Goal: Complete application form: Complete application form

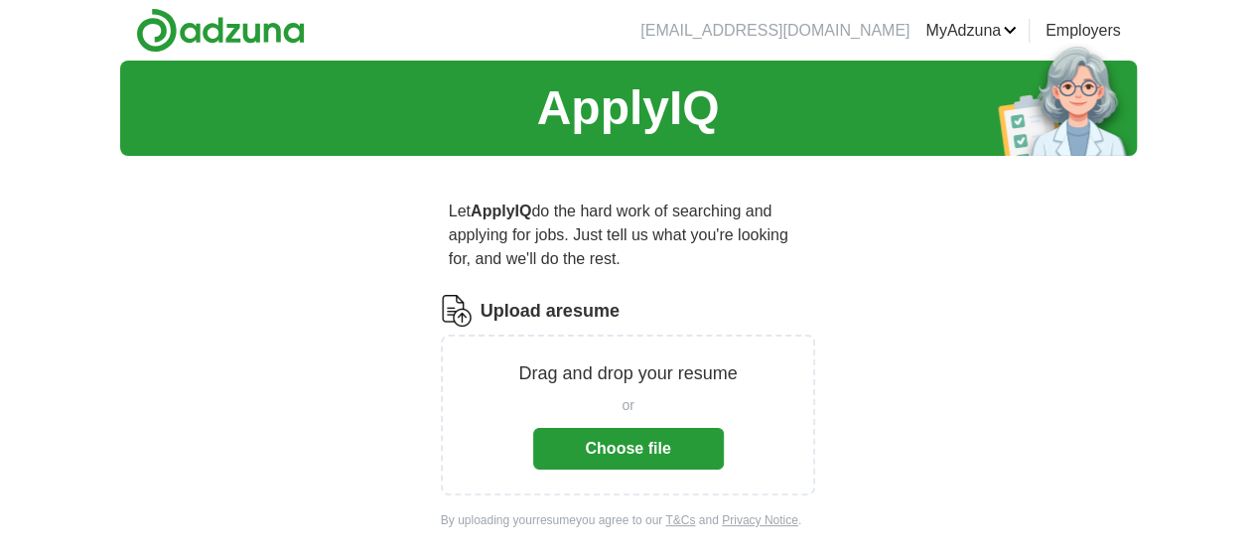
click at [680, 428] on button "Choose file" at bounding box center [628, 449] width 191 height 42
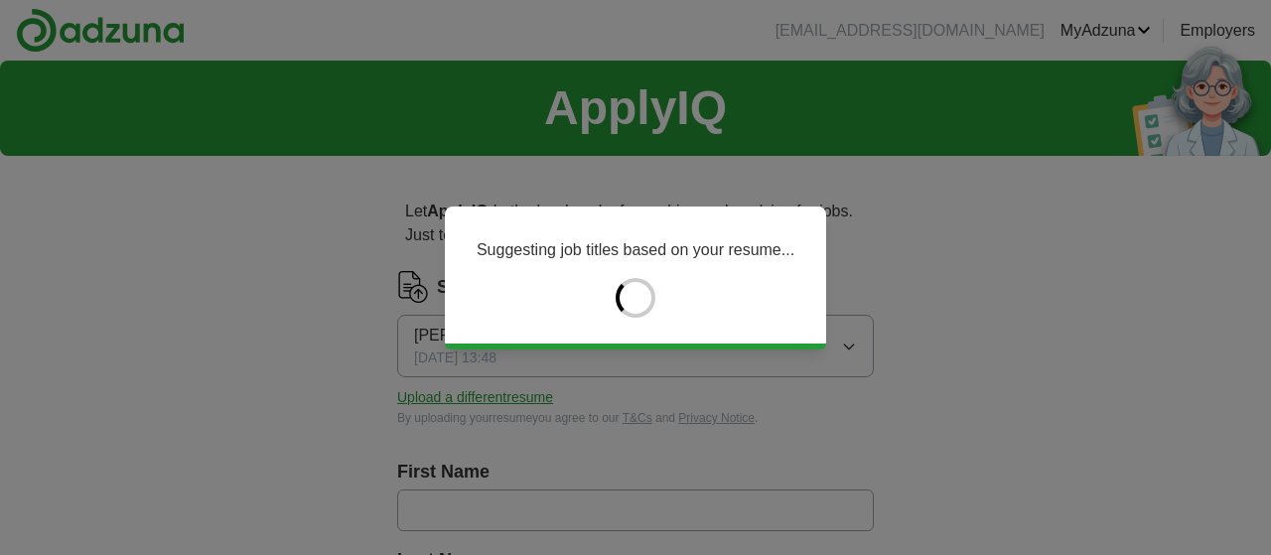
type input "***"
type input "****"
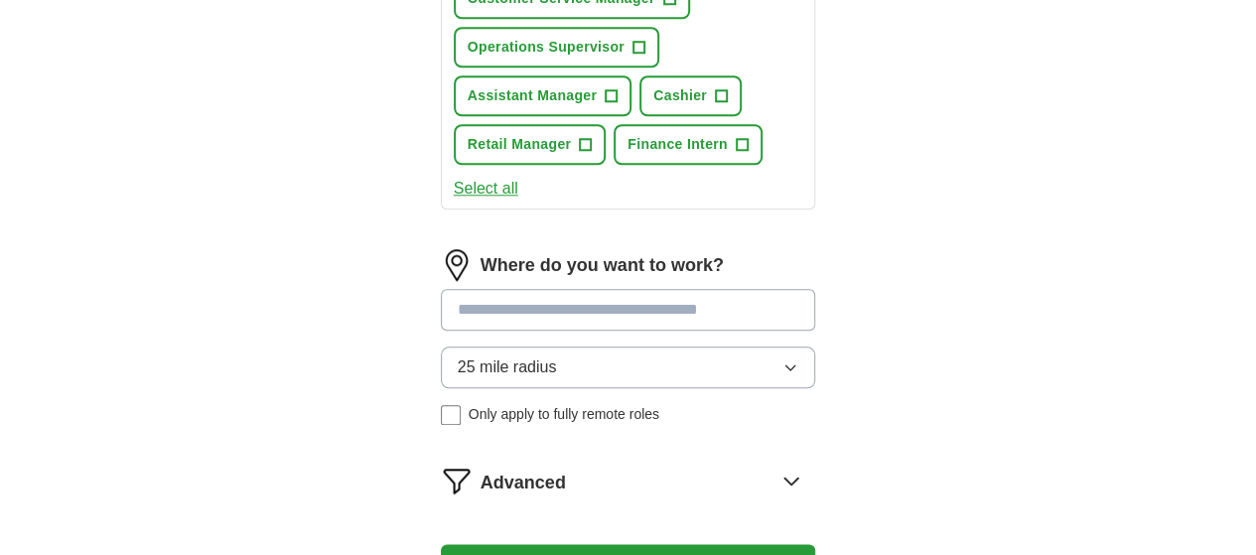
scroll to position [891, 0]
click at [814, 289] on input at bounding box center [628, 310] width 375 height 42
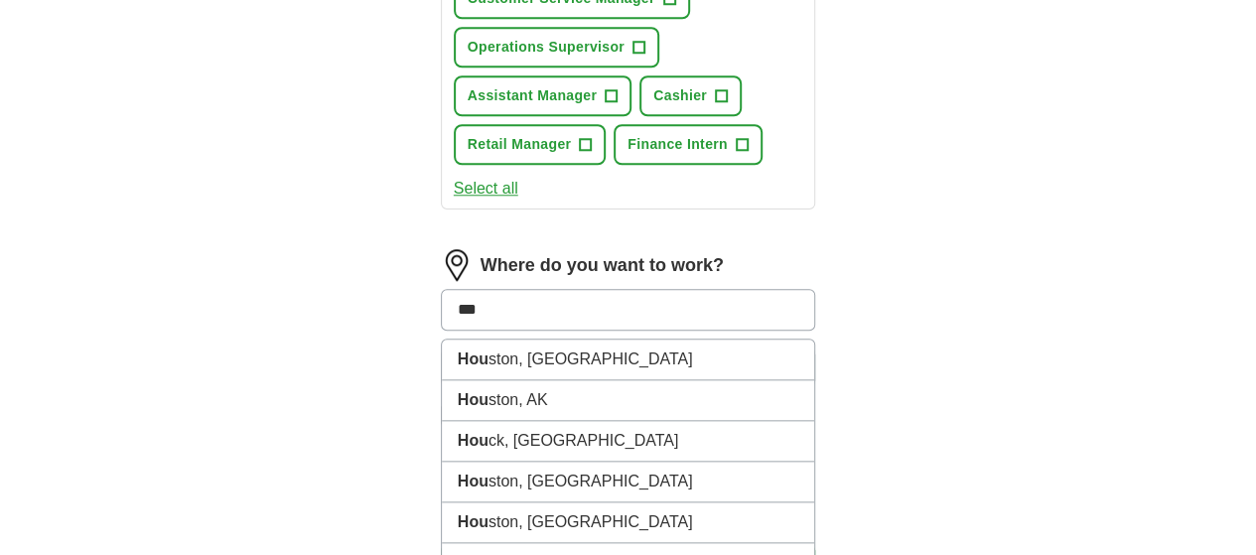
type input "****"
click at [534, 339] on li "Hous ton, [GEOGRAPHIC_DATA]" at bounding box center [628, 359] width 373 height 41
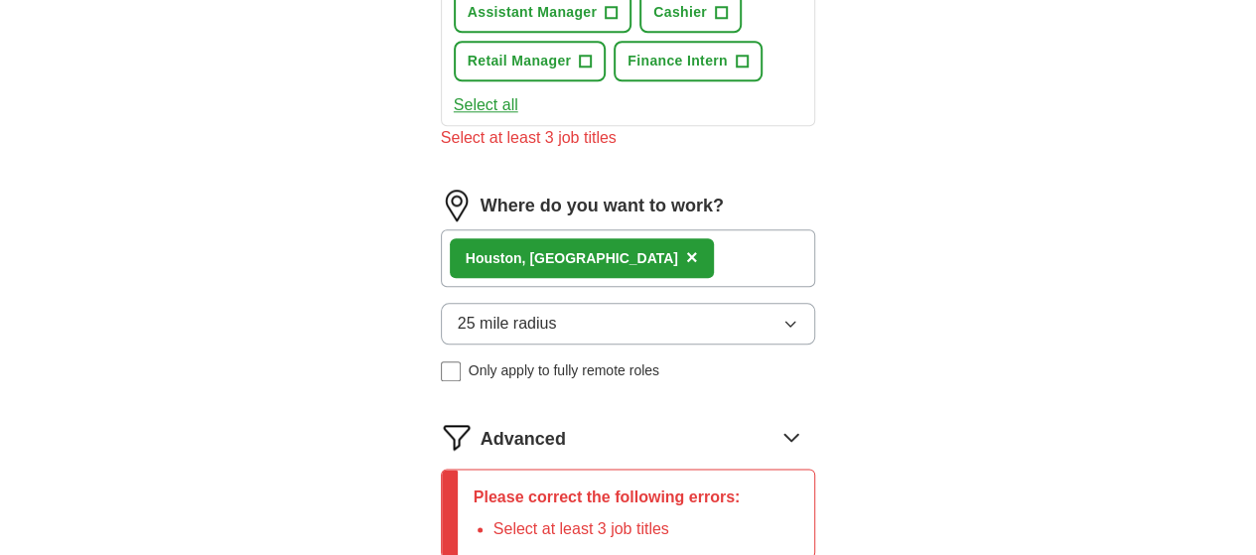
scroll to position [975, 0]
click at [816, 229] on div "Hous ton, [GEOGRAPHIC_DATA] ×" at bounding box center [628, 258] width 375 height 58
click at [742, 229] on div "Hous ton, [GEOGRAPHIC_DATA] ×" at bounding box center [628, 258] width 375 height 58
click at [741, 229] on div "Hous ton, [GEOGRAPHIC_DATA] ×" at bounding box center [628, 258] width 375 height 58
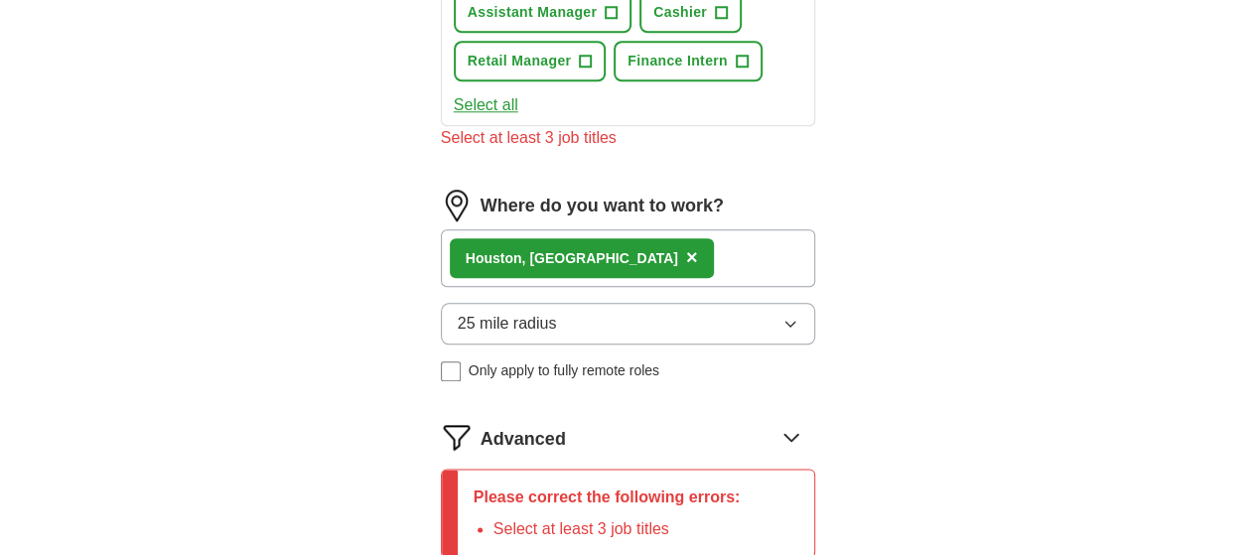
click at [732, 229] on div "Hous ton, [GEOGRAPHIC_DATA] ×" at bounding box center [628, 258] width 375 height 58
click at [807, 421] on icon at bounding box center [791, 437] width 32 height 32
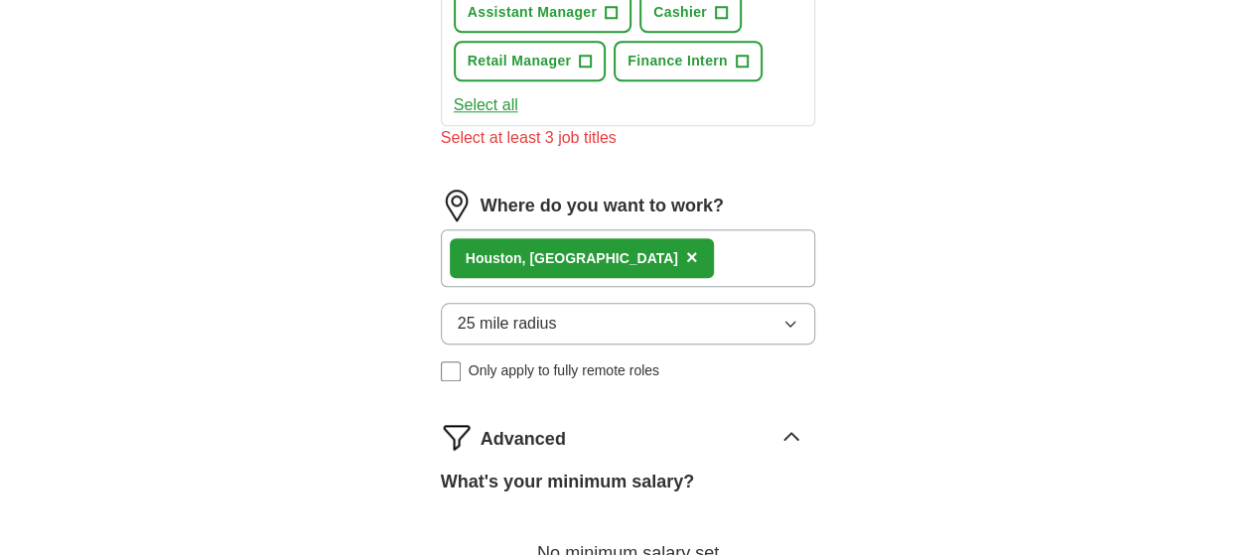
click at [769, 229] on div "Hous ton, [GEOGRAPHIC_DATA] ×" at bounding box center [628, 258] width 375 height 58
click at [736, 229] on div "Hous ton, [GEOGRAPHIC_DATA] ×" at bounding box center [628, 258] width 375 height 58
click at [688, 229] on div "Hous ton, [GEOGRAPHIC_DATA] ×" at bounding box center [628, 258] width 375 height 58
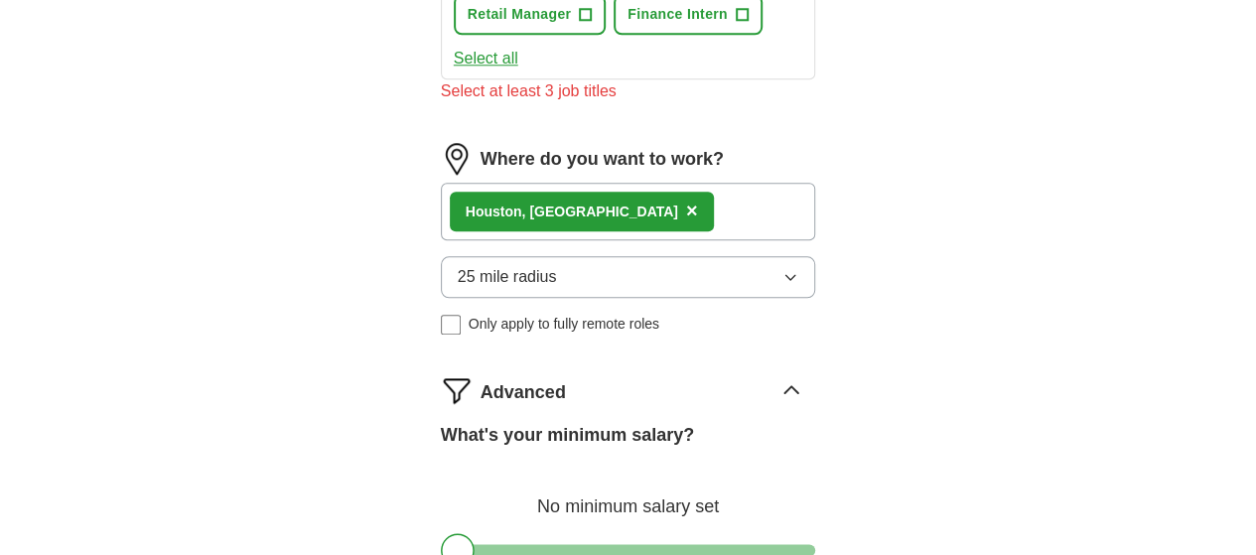
scroll to position [1024, 0]
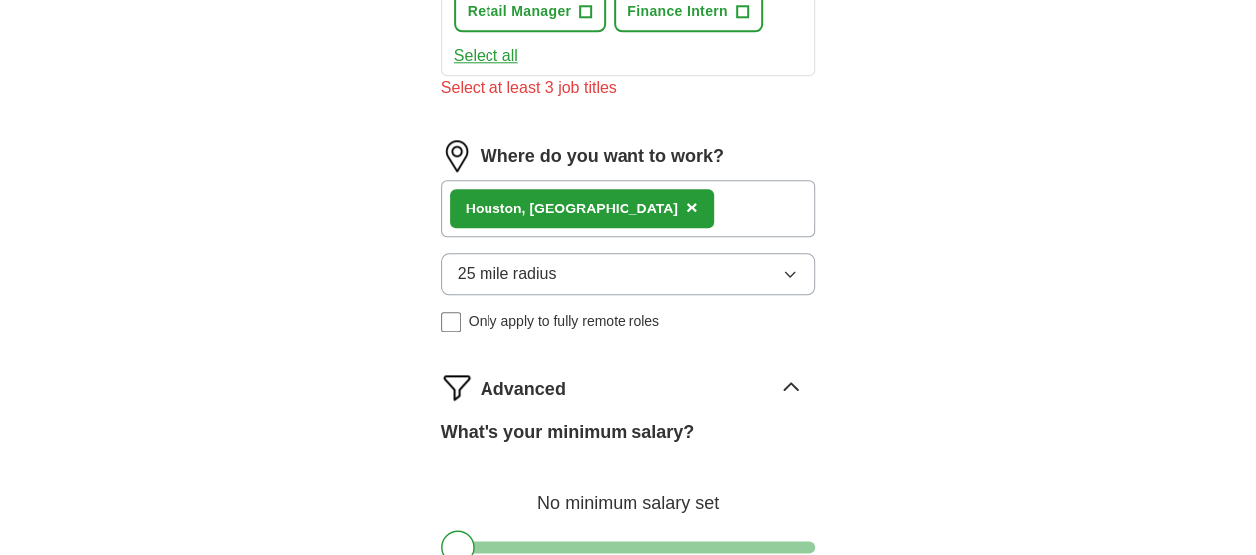
click at [798, 266] on icon "button" at bounding box center [790, 274] width 16 height 16
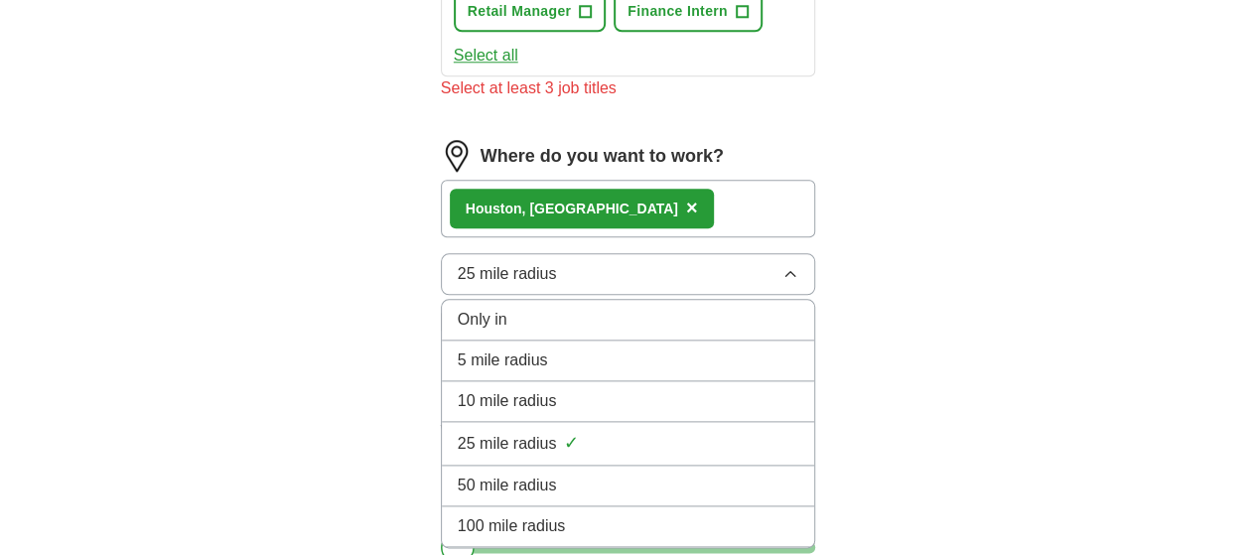
click at [616, 473] on div "50 mile radius" at bounding box center [628, 485] width 341 height 24
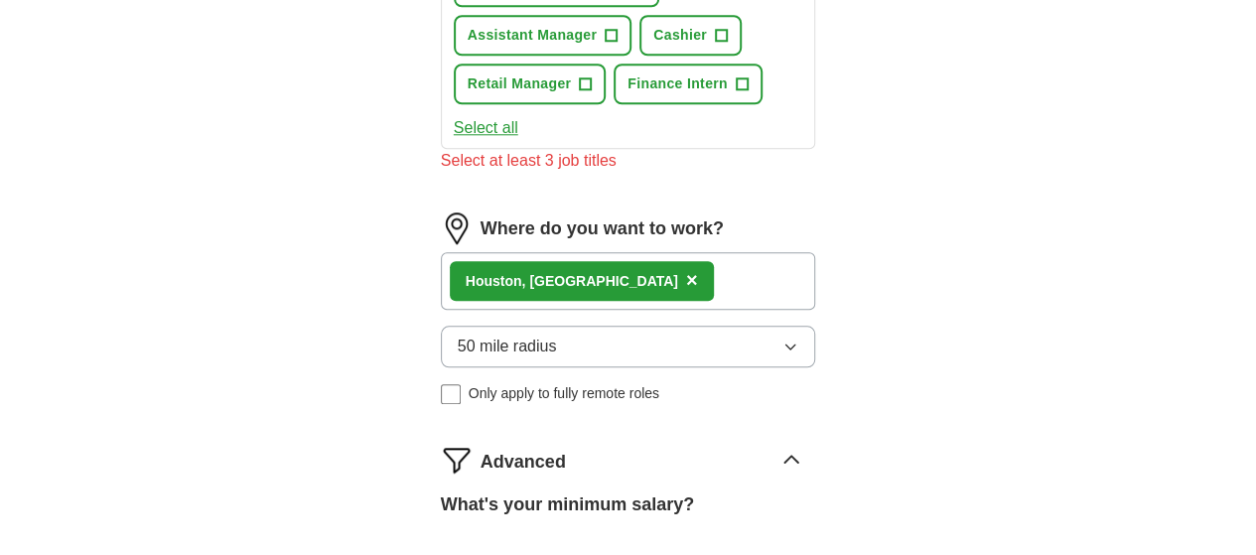
scroll to position [943, 0]
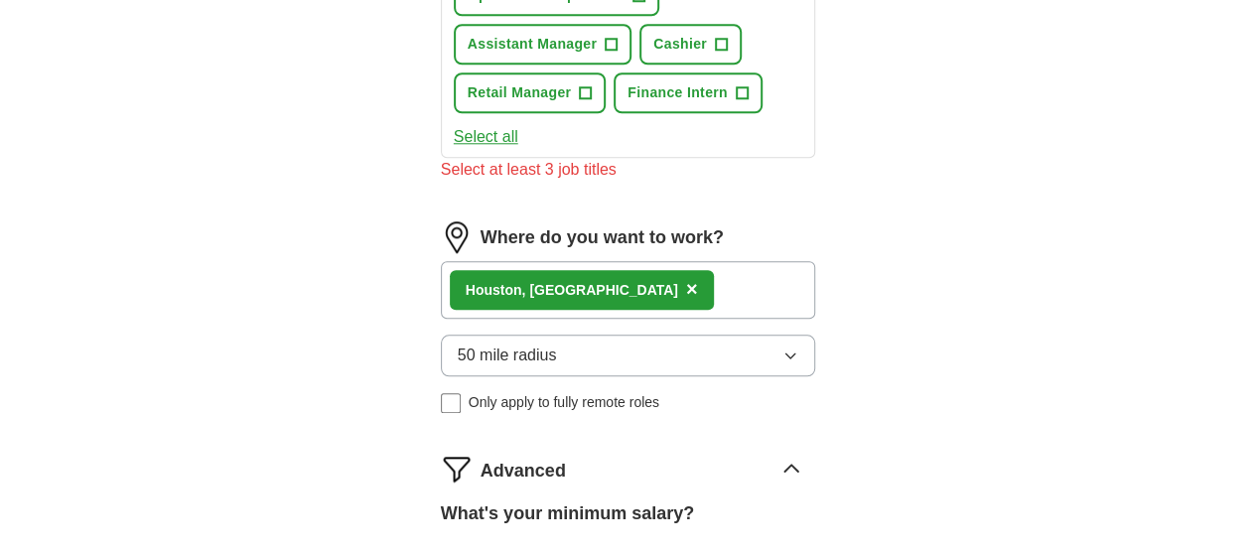
click at [739, 261] on div "Hous ton, [GEOGRAPHIC_DATA] ×" at bounding box center [628, 290] width 375 height 58
click at [728, 335] on button "50 mile radius" at bounding box center [628, 356] width 375 height 42
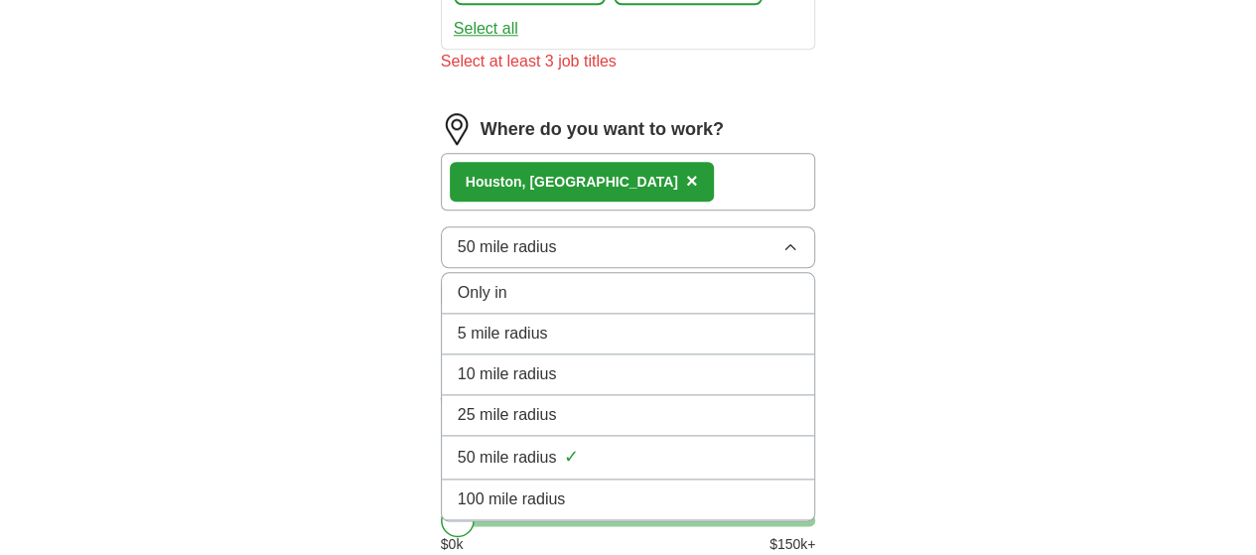
scroll to position [1049, 0]
click at [676, 405] on div "25 mile radius" at bounding box center [628, 417] width 341 height 24
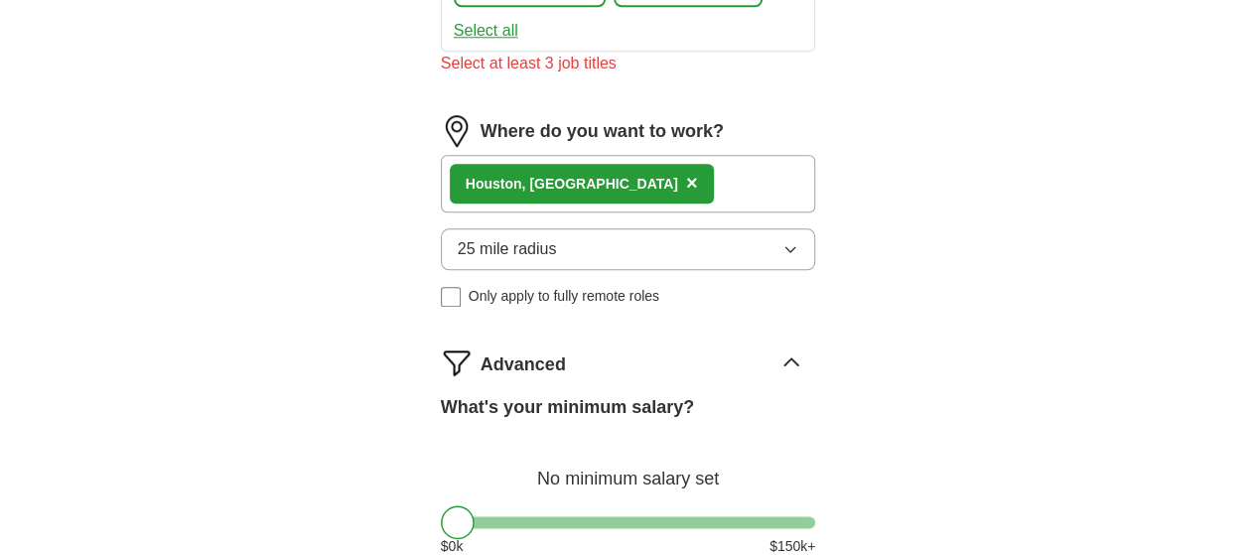
click at [791, 155] on div "Hous ton, [GEOGRAPHIC_DATA] ×" at bounding box center [628, 184] width 375 height 58
click at [757, 228] on button "25 mile radius" at bounding box center [628, 249] width 375 height 42
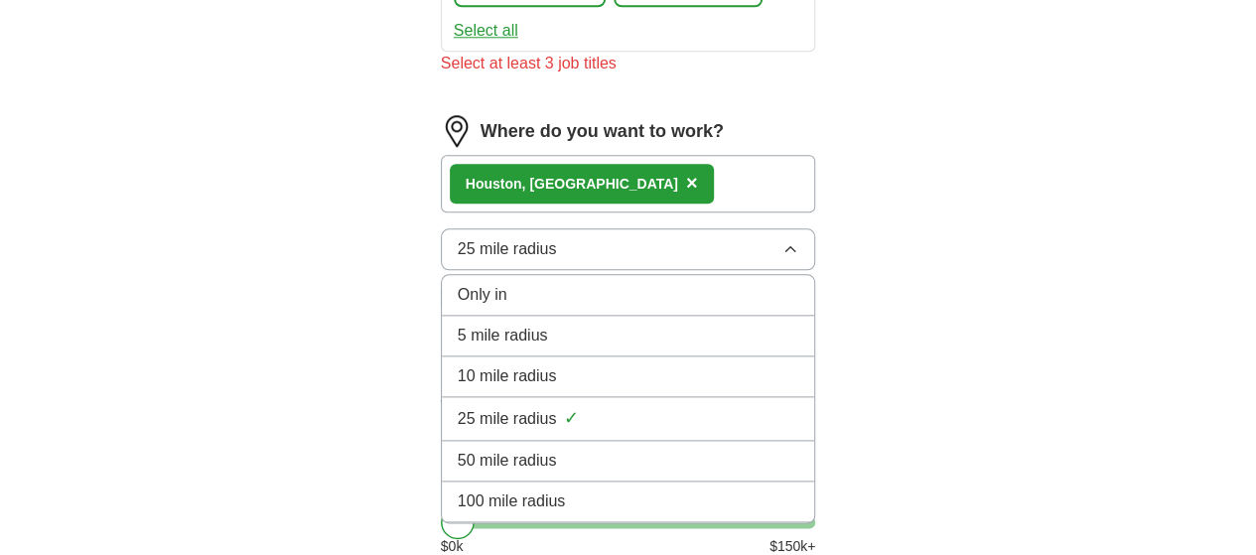
click at [619, 449] on div "50 mile radius" at bounding box center [628, 461] width 341 height 24
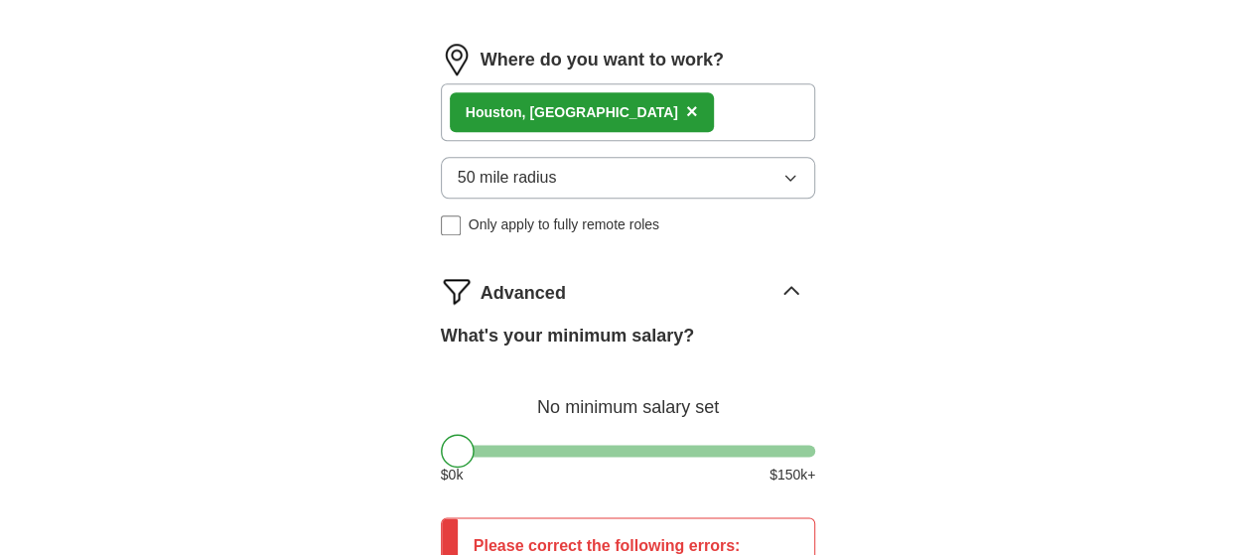
scroll to position [1122, 0]
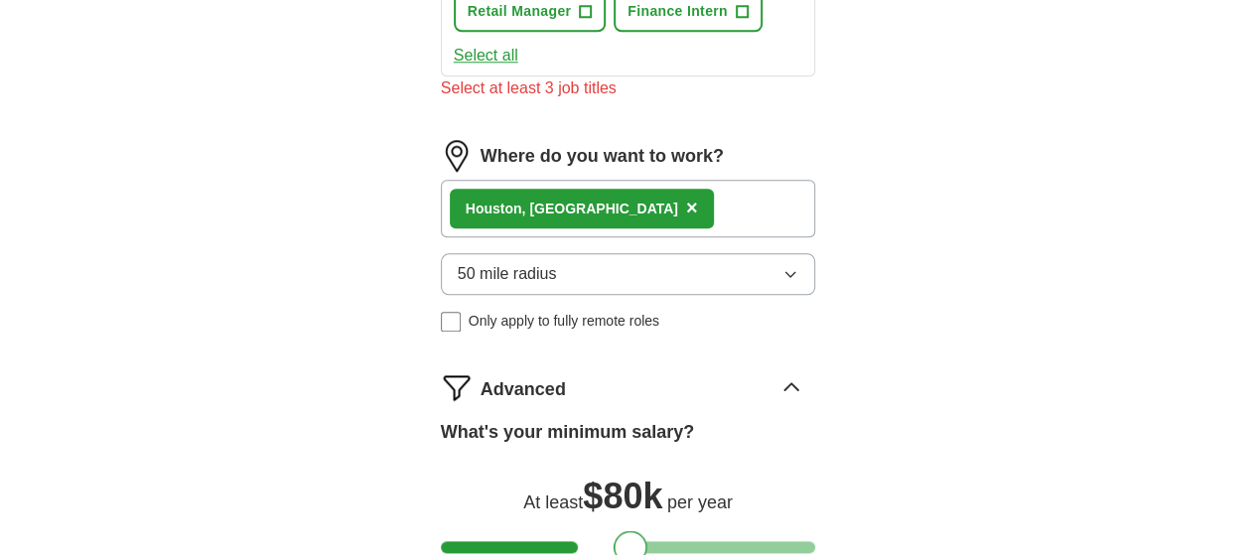
click at [746, 180] on div "Hous ton, [GEOGRAPHIC_DATA] ×" at bounding box center [628, 209] width 375 height 58
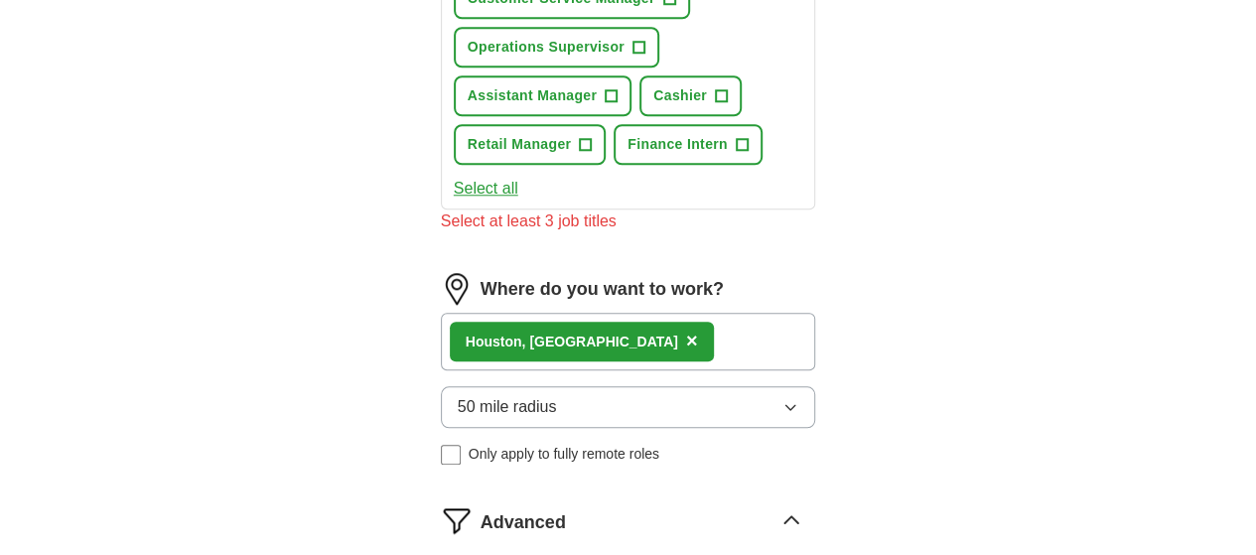
scroll to position [826, 0]
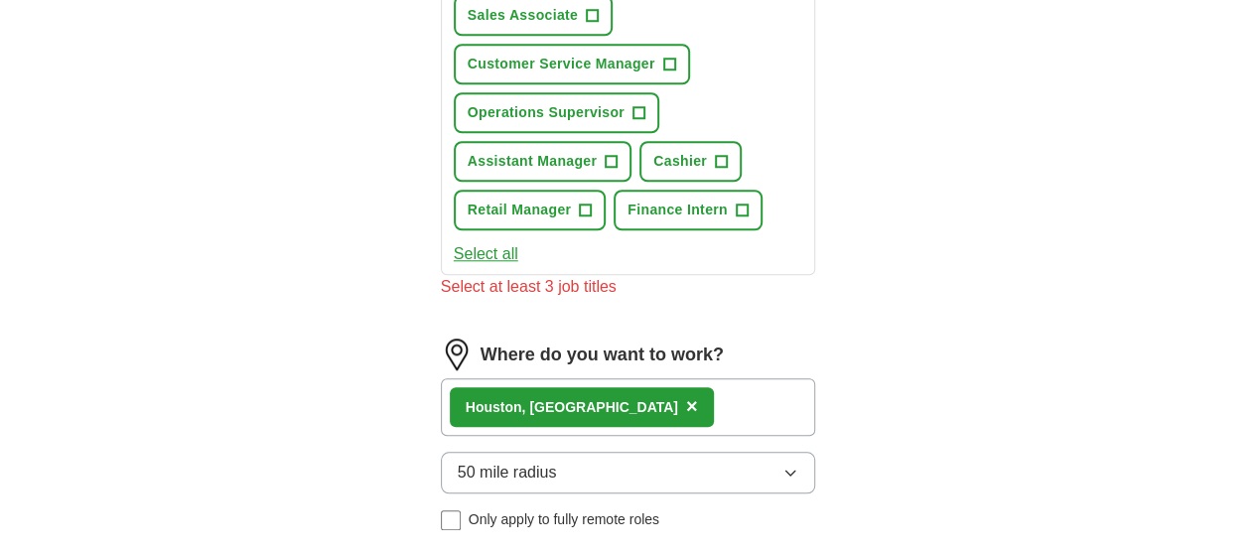
click at [635, 378] on div "Hous ton, [GEOGRAPHIC_DATA] ×" at bounding box center [628, 407] width 375 height 58
click at [542, 275] on div "Select at least 3 job titles" at bounding box center [628, 287] width 375 height 24
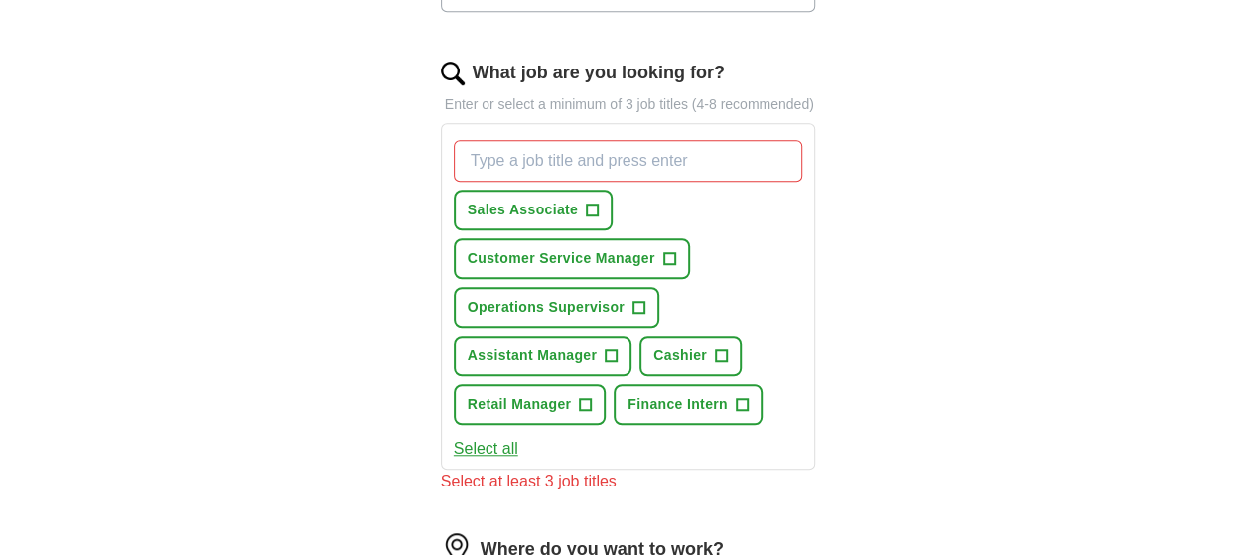
scroll to position [598, 0]
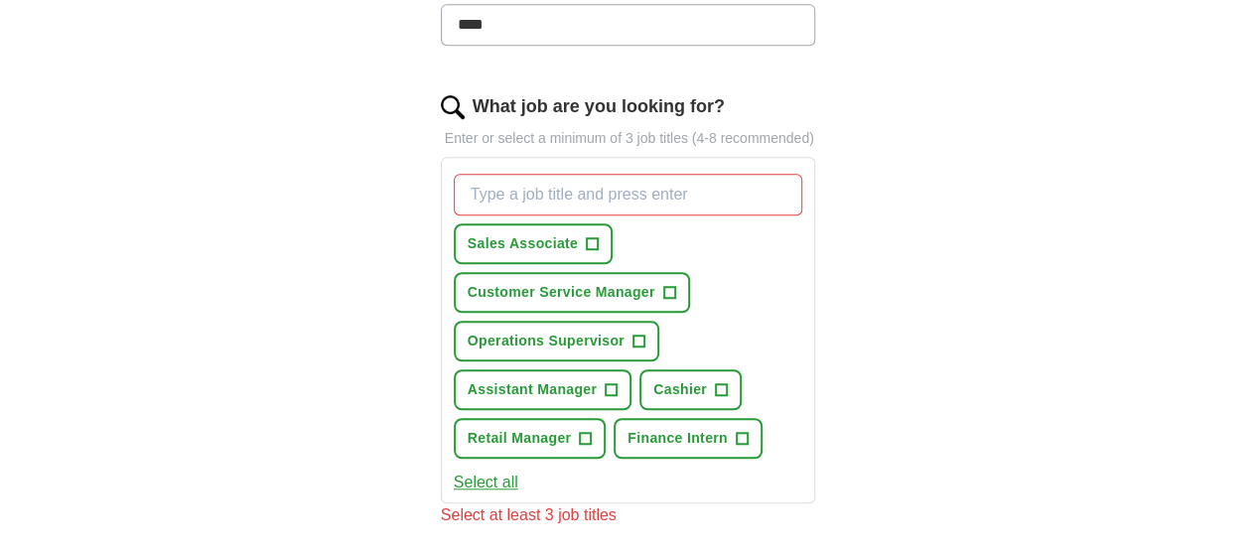
click at [526, 233] on span "Sales Associate" at bounding box center [523, 243] width 110 height 21
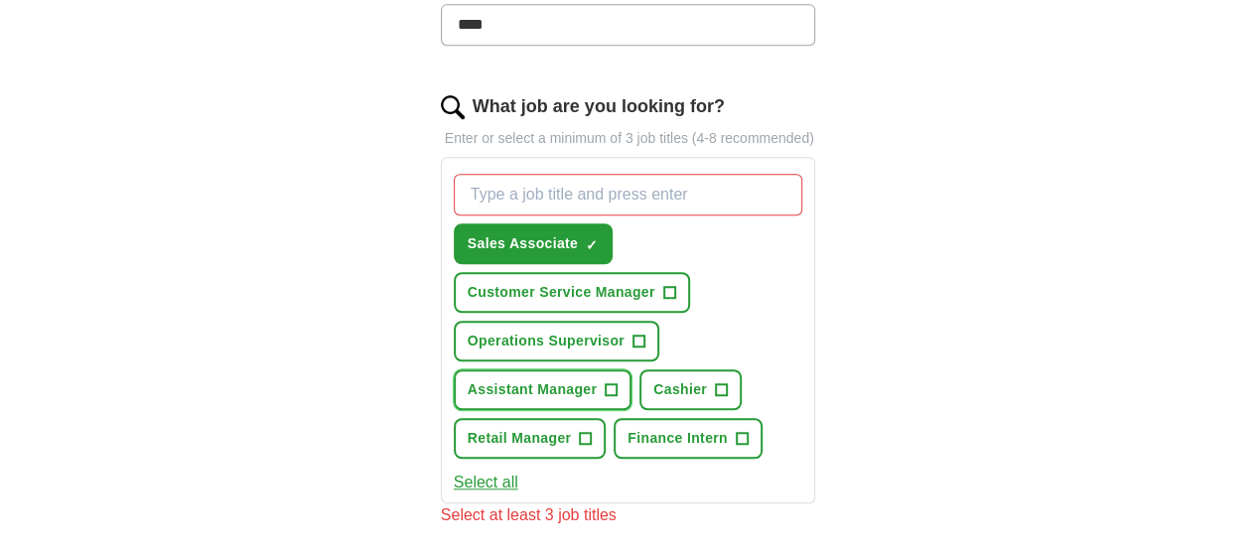
click at [617, 382] on span "+" at bounding box center [612, 390] width 12 height 16
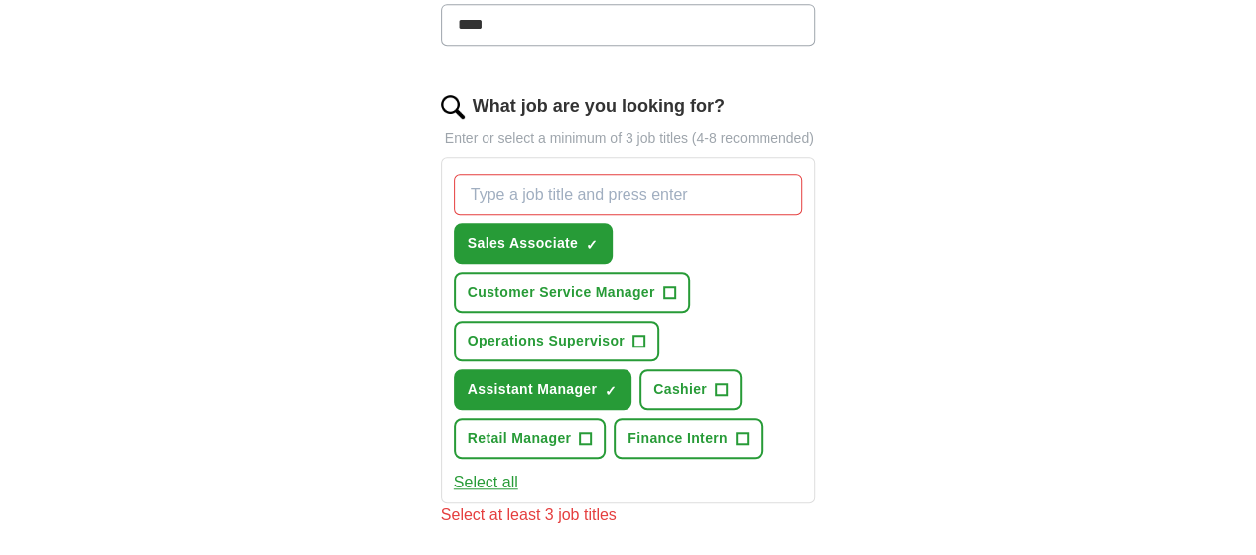
click at [728, 428] on span "Finance Intern" at bounding box center [677, 438] width 100 height 21
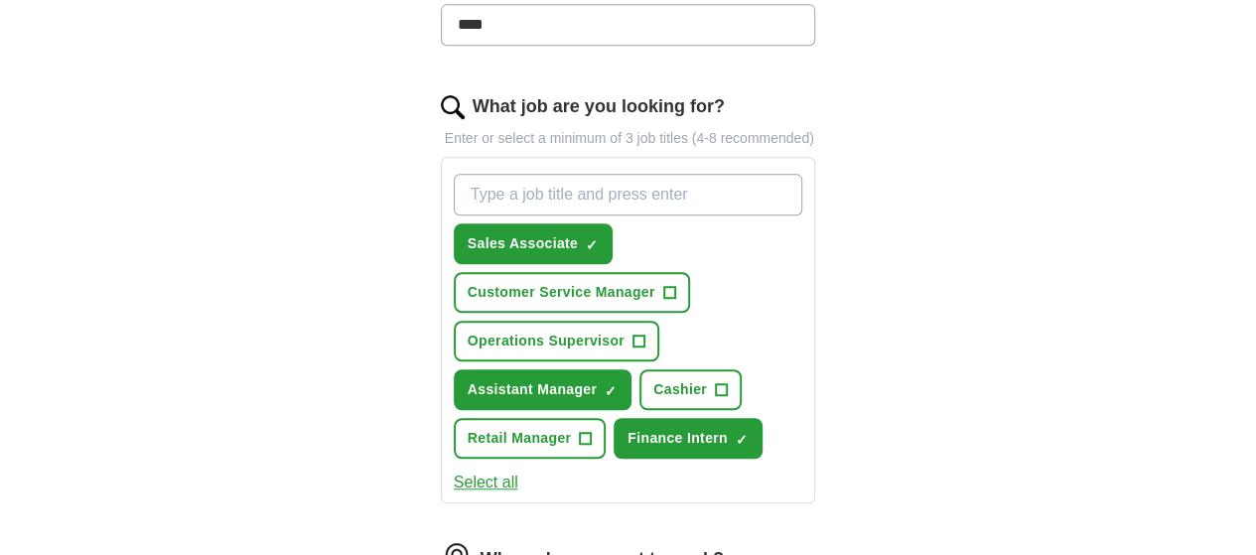
click at [639, 369] on button "Cashier +" at bounding box center [690, 389] width 102 height 41
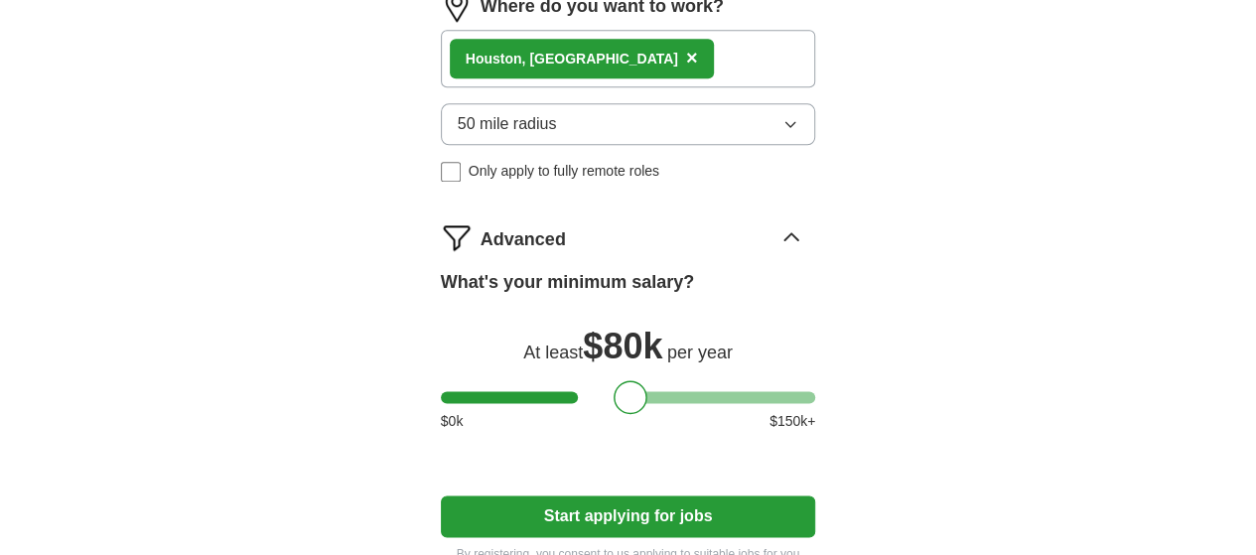
click at [705, 495] on button "Start applying for jobs" at bounding box center [628, 516] width 375 height 42
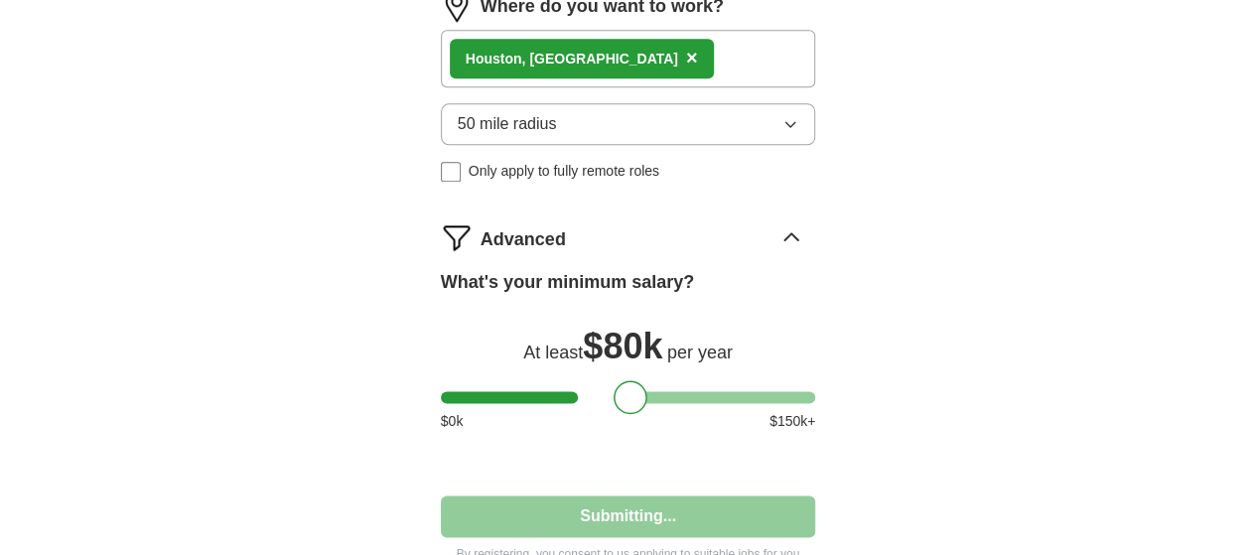
select select "**"
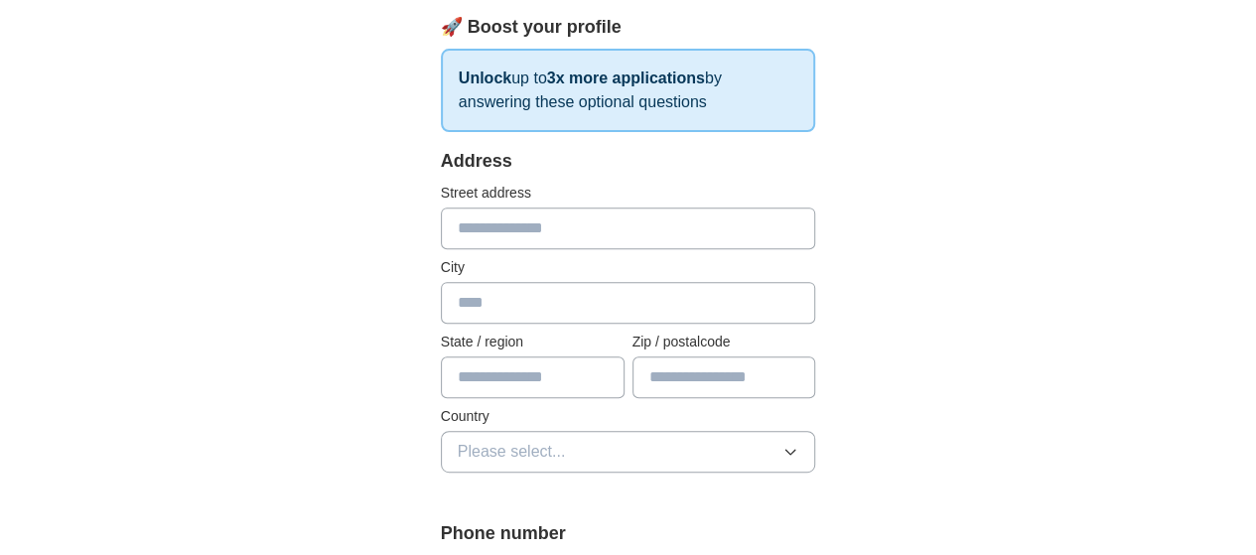
scroll to position [300, 0]
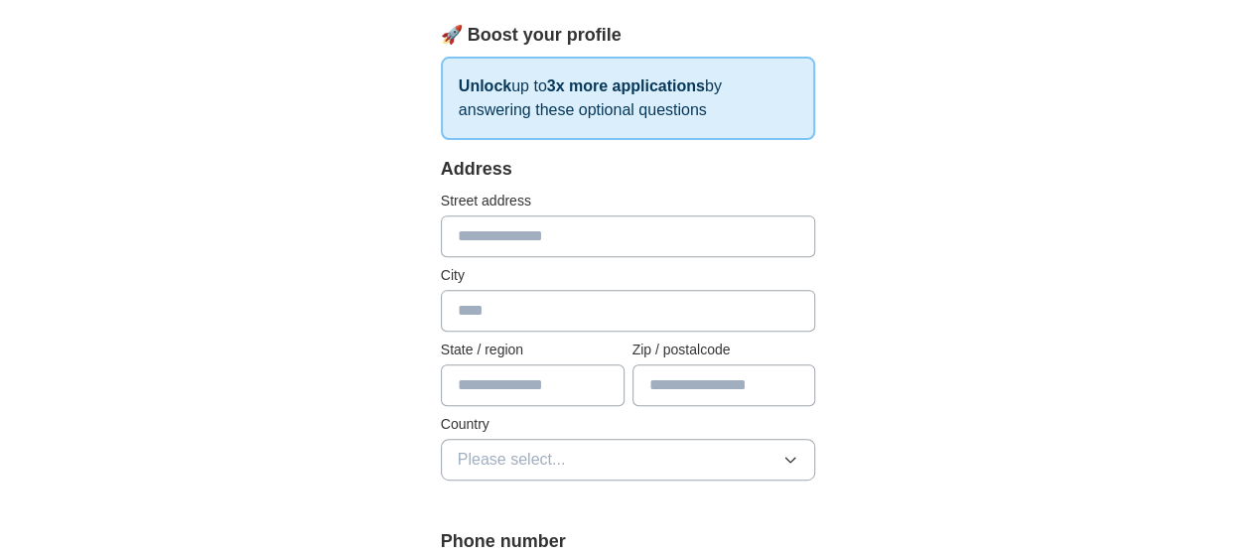
click at [768, 234] on input "text" at bounding box center [628, 236] width 375 height 42
type input "**********"
type input "*****"
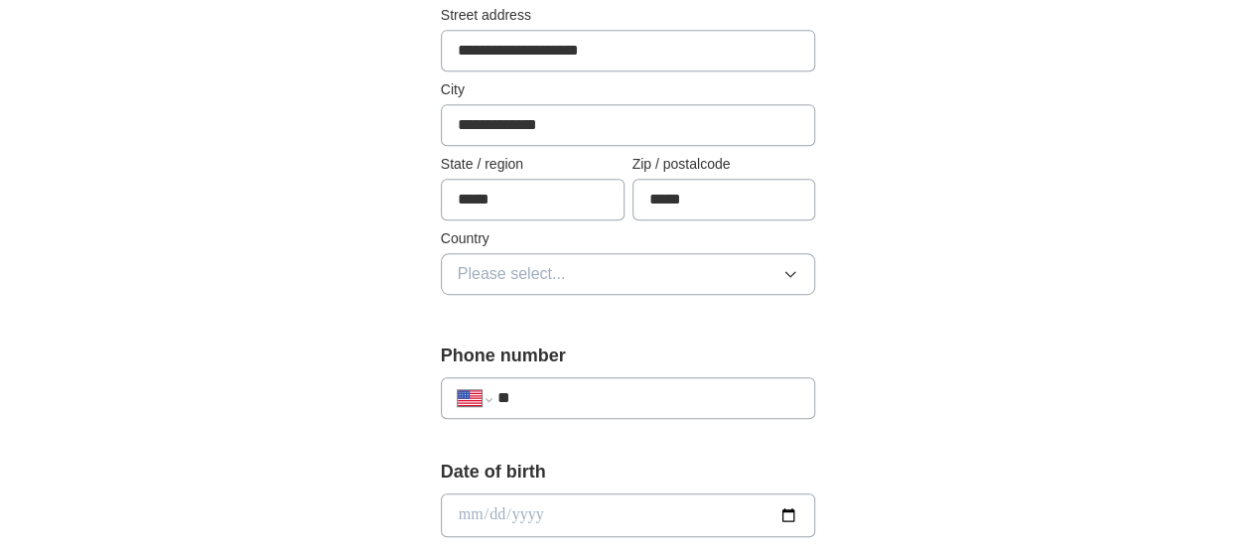
scroll to position [490, 0]
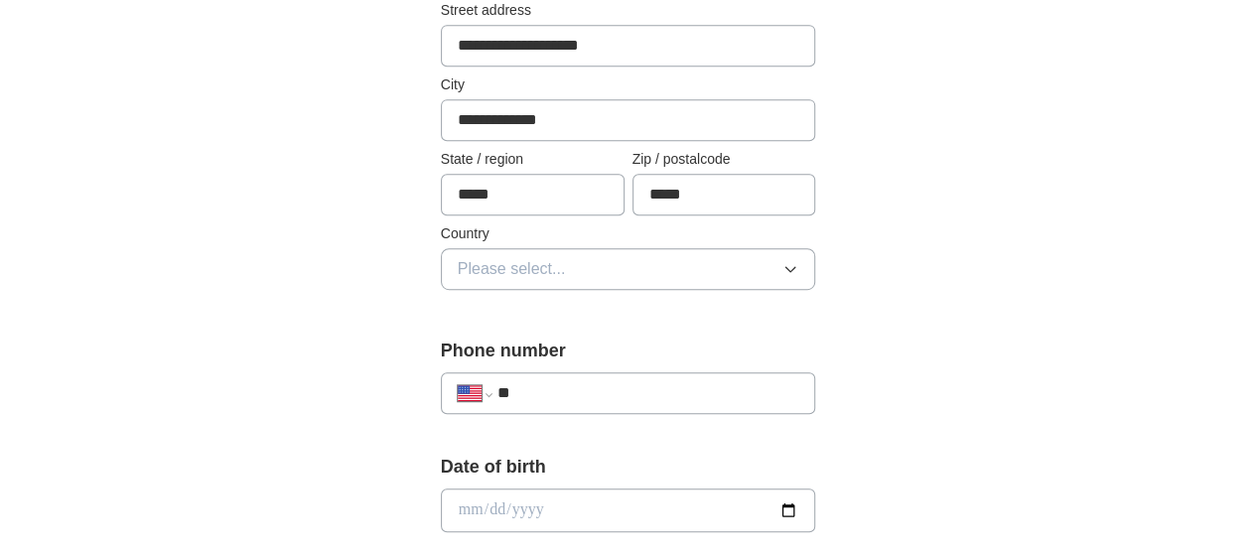
click at [810, 250] on button "Please select..." at bounding box center [628, 269] width 375 height 42
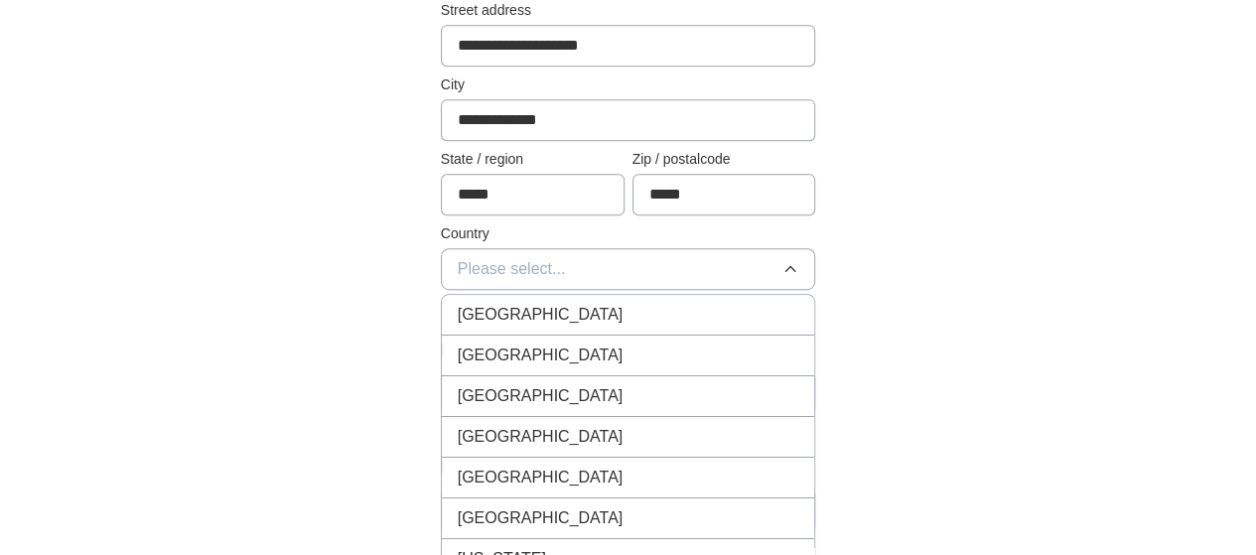
click at [587, 369] on li "[GEOGRAPHIC_DATA]" at bounding box center [628, 356] width 373 height 41
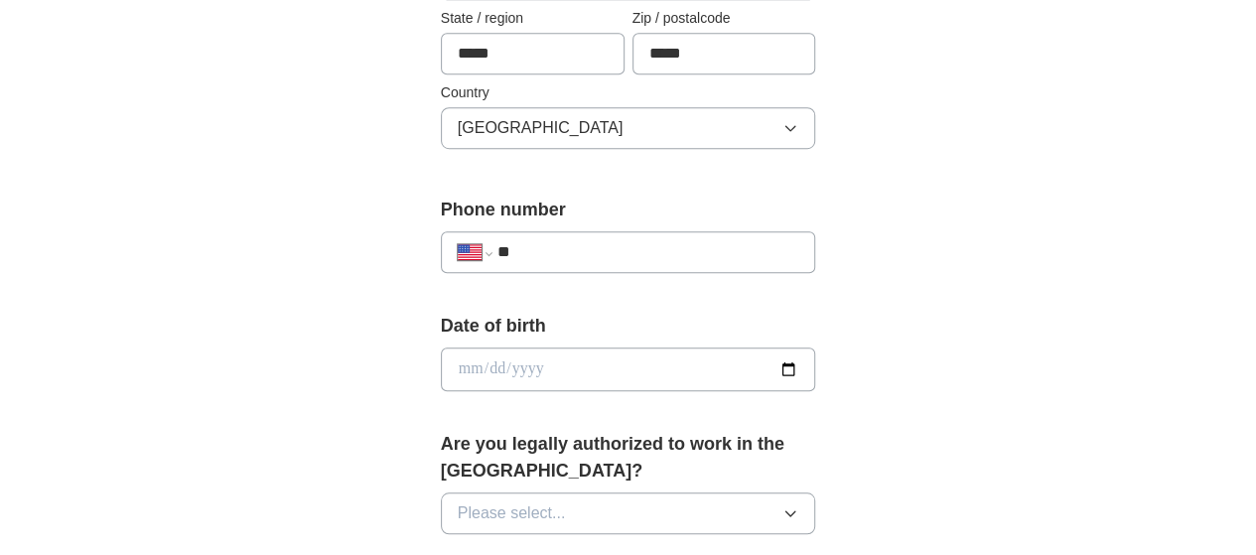
scroll to position [716, 0]
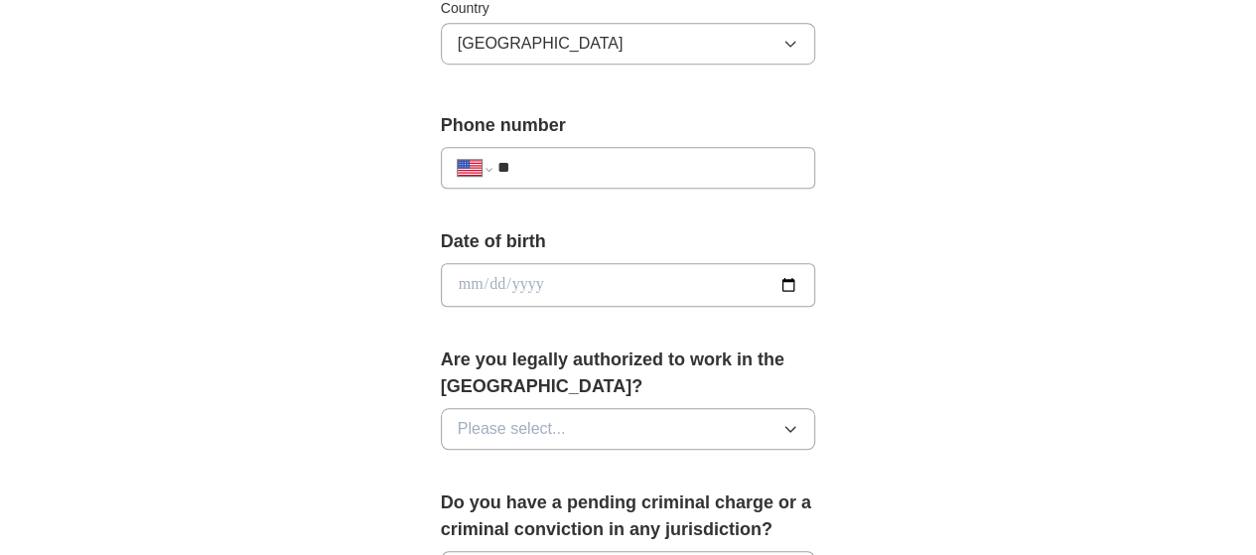
click at [709, 169] on input "**" at bounding box center [648, 168] width 302 height 24
type input "**********"
click at [749, 283] on input "date" at bounding box center [628, 285] width 375 height 44
type input "**********"
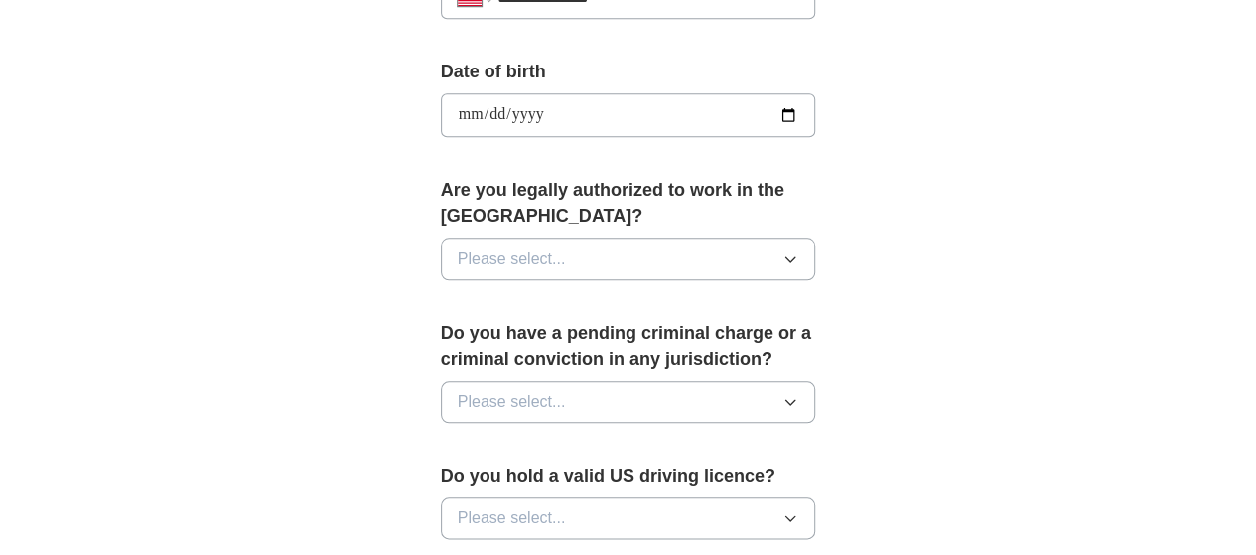
scroll to position [889, 0]
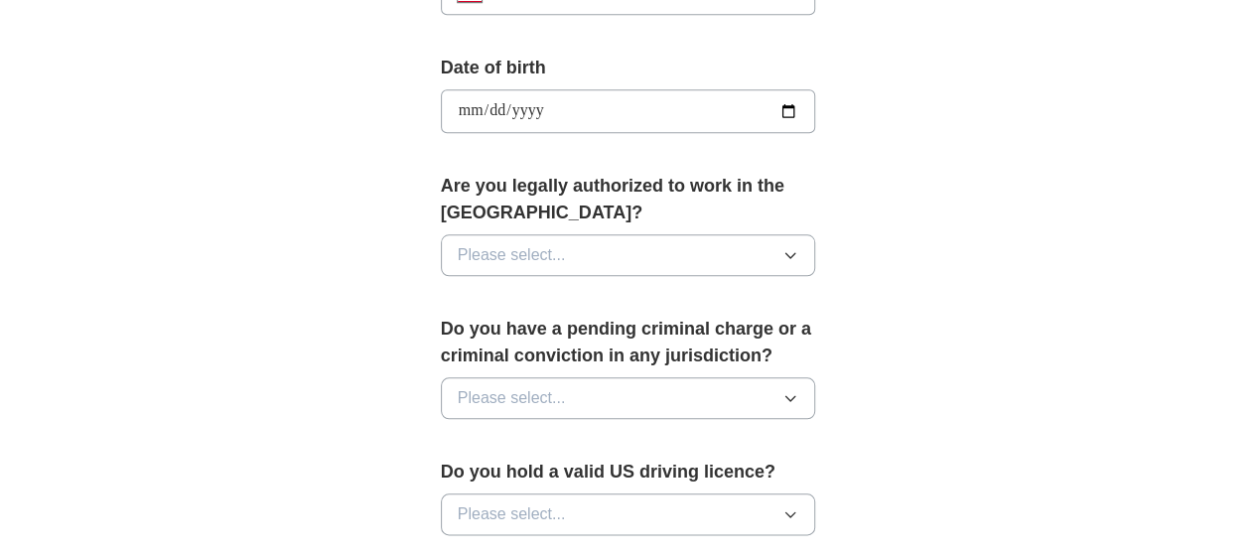
click at [761, 234] on button "Please select..." at bounding box center [628, 255] width 375 height 42
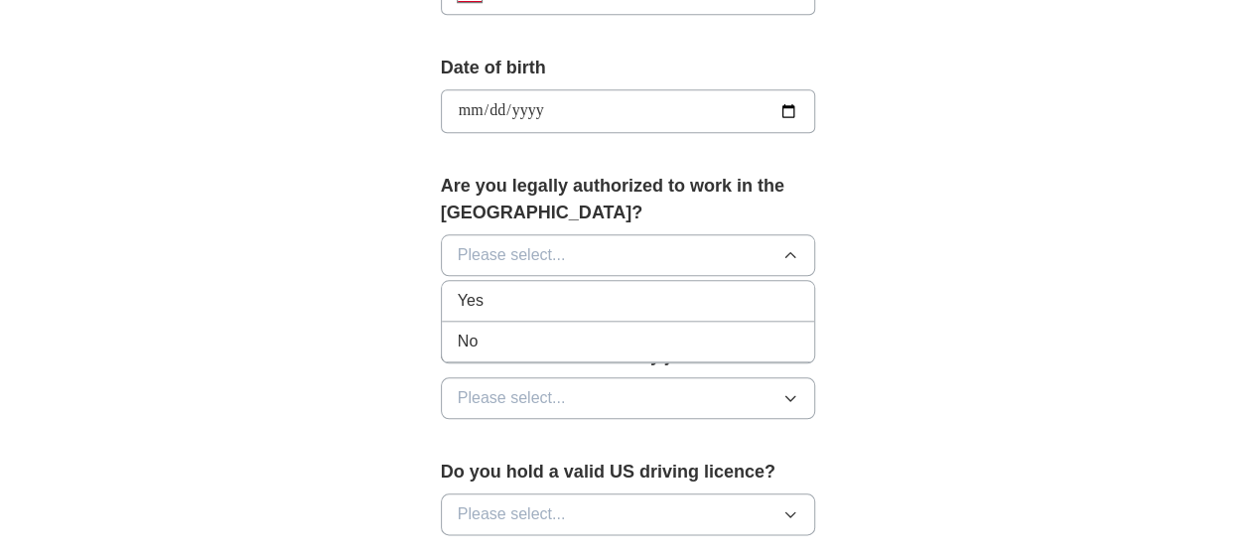
click at [689, 282] on li "Yes" at bounding box center [628, 301] width 373 height 41
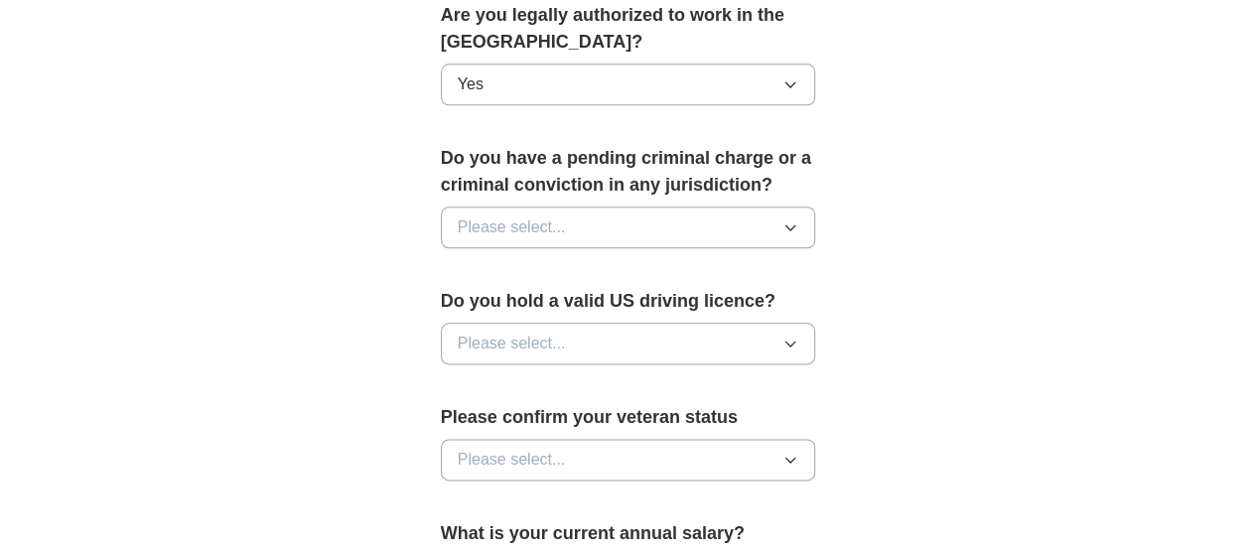
scroll to position [1061, 0]
click at [793, 212] on button "Please select..." at bounding box center [628, 226] width 375 height 42
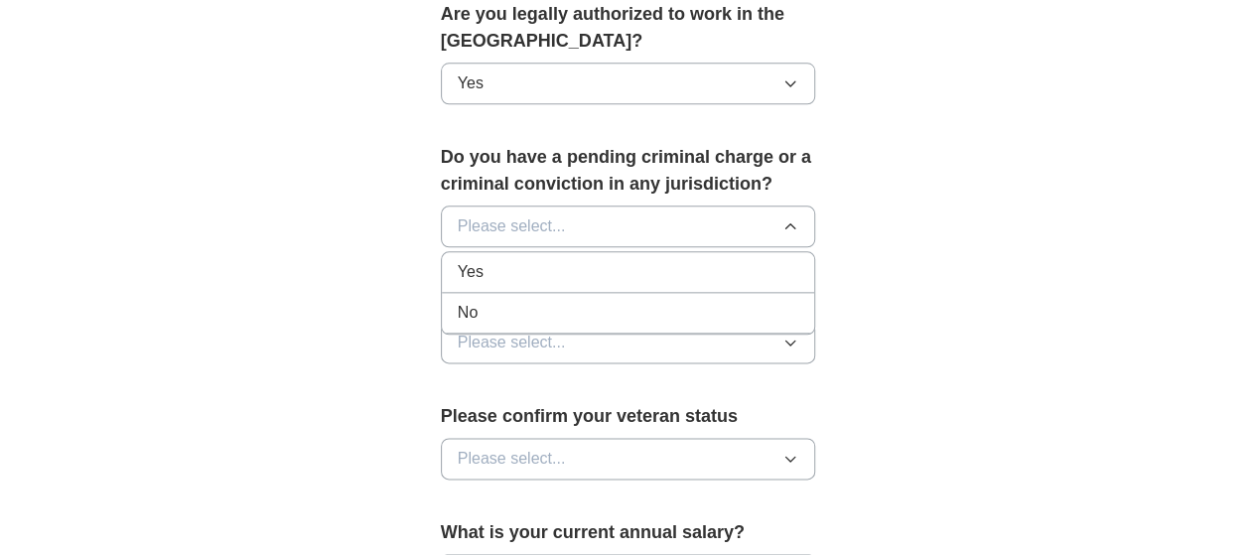
click at [729, 301] on div "No" at bounding box center [628, 313] width 341 height 24
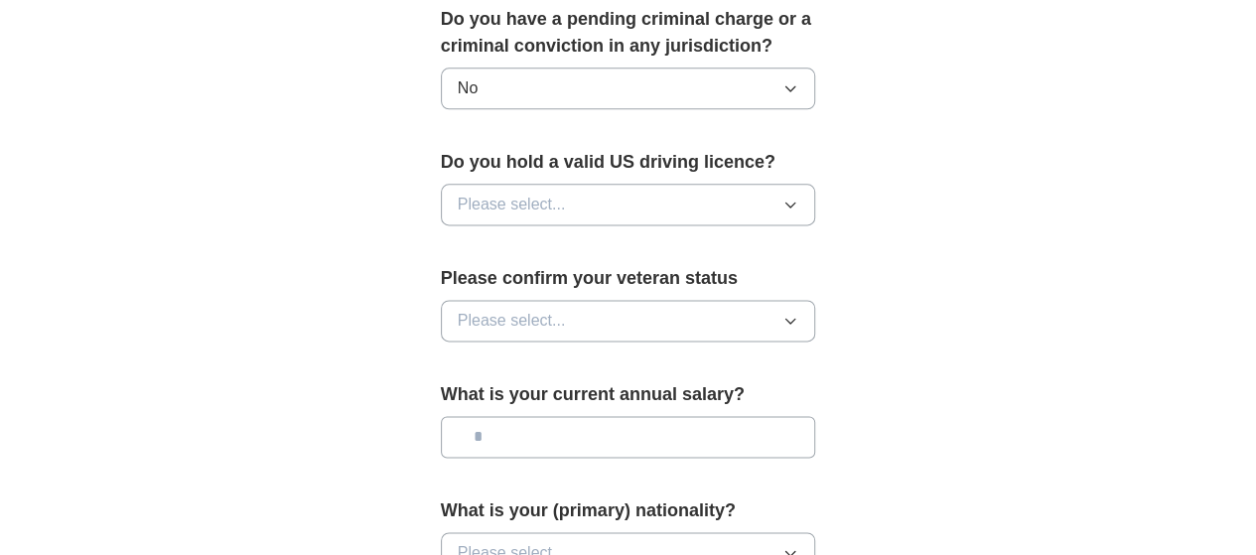
scroll to position [1200, 0]
click at [796, 183] on button "Please select..." at bounding box center [628, 204] width 375 height 42
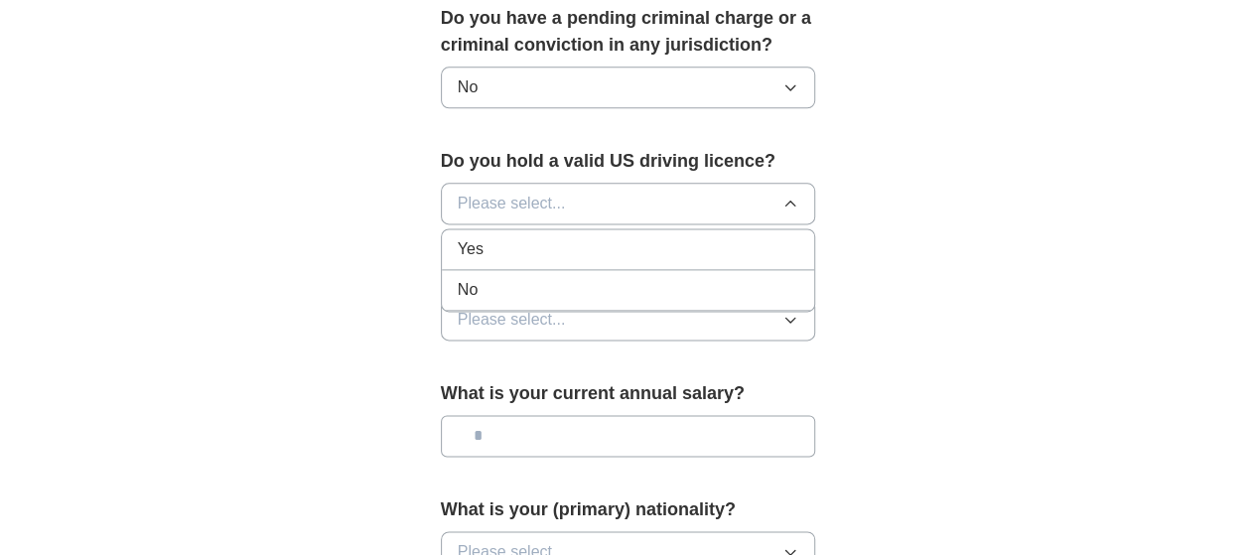
click at [737, 237] on div "Yes" at bounding box center [628, 249] width 341 height 24
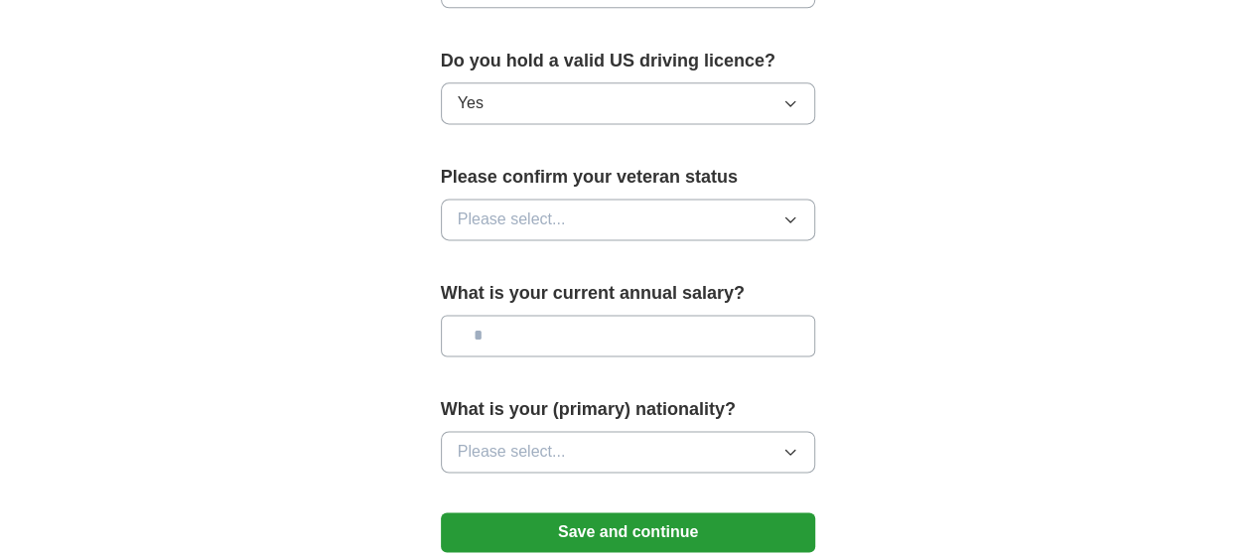
scroll to position [1302, 0]
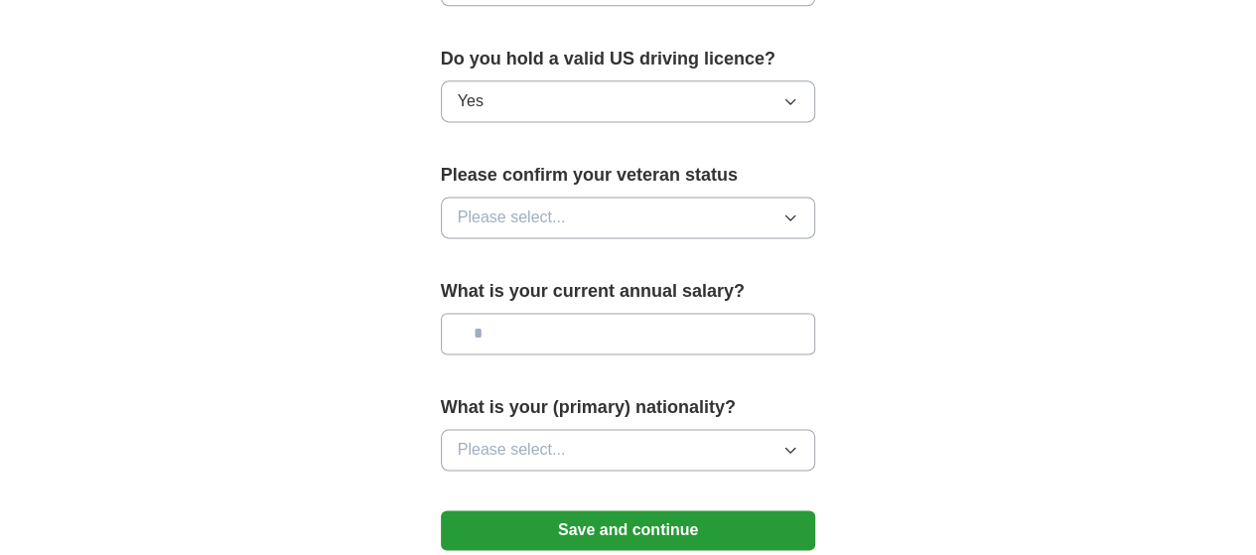
click at [764, 199] on button "Please select..." at bounding box center [628, 218] width 375 height 42
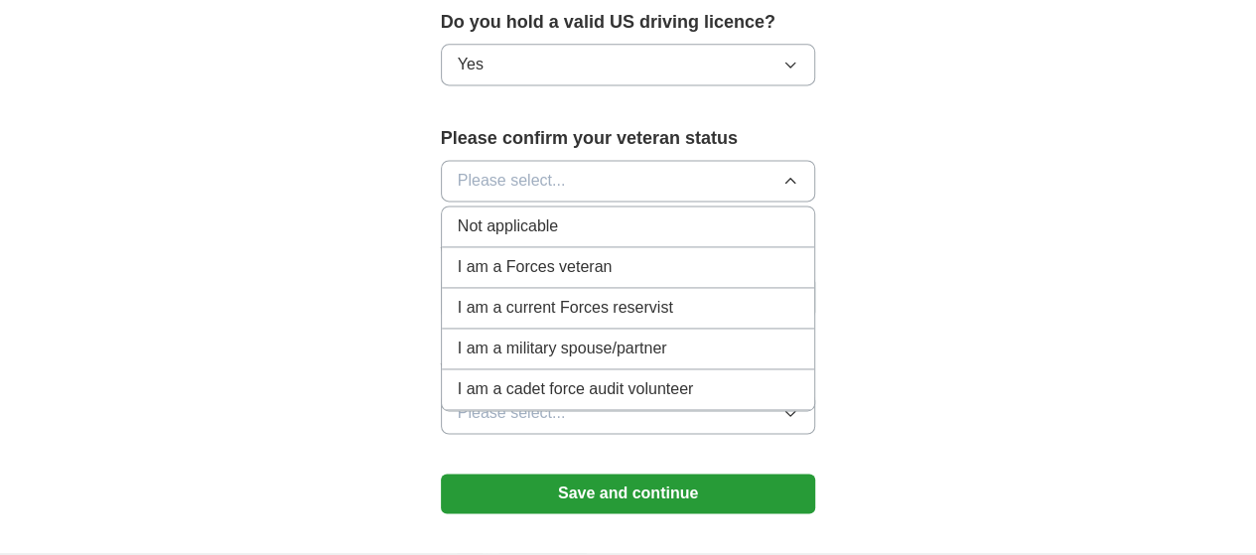
scroll to position [1394, 0]
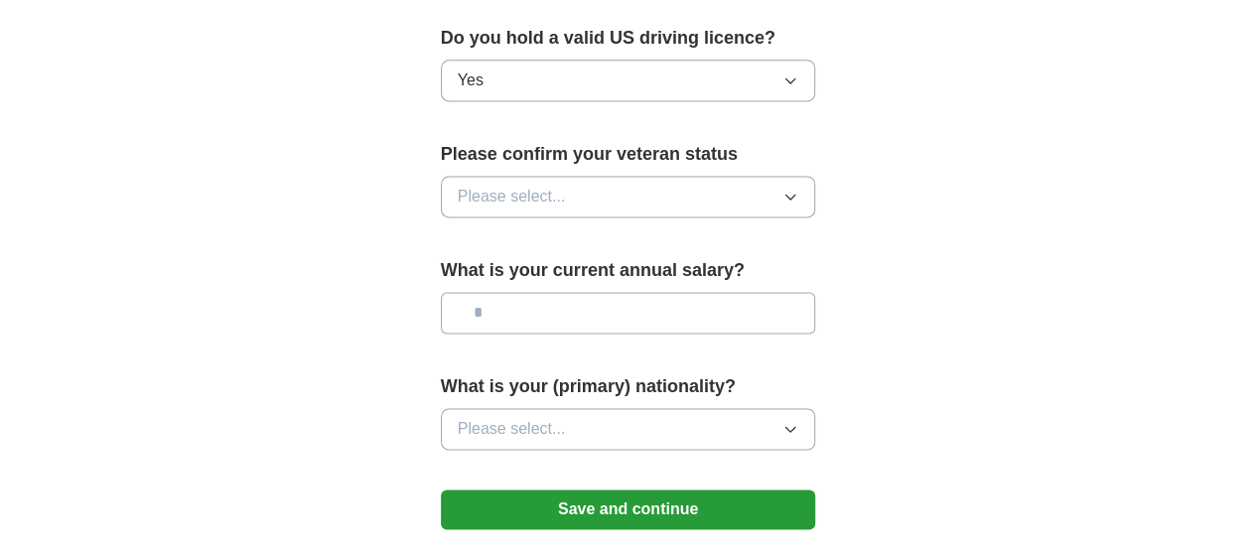
scroll to position [1322, 0]
click at [816, 181] on button "Please select..." at bounding box center [628, 198] width 375 height 42
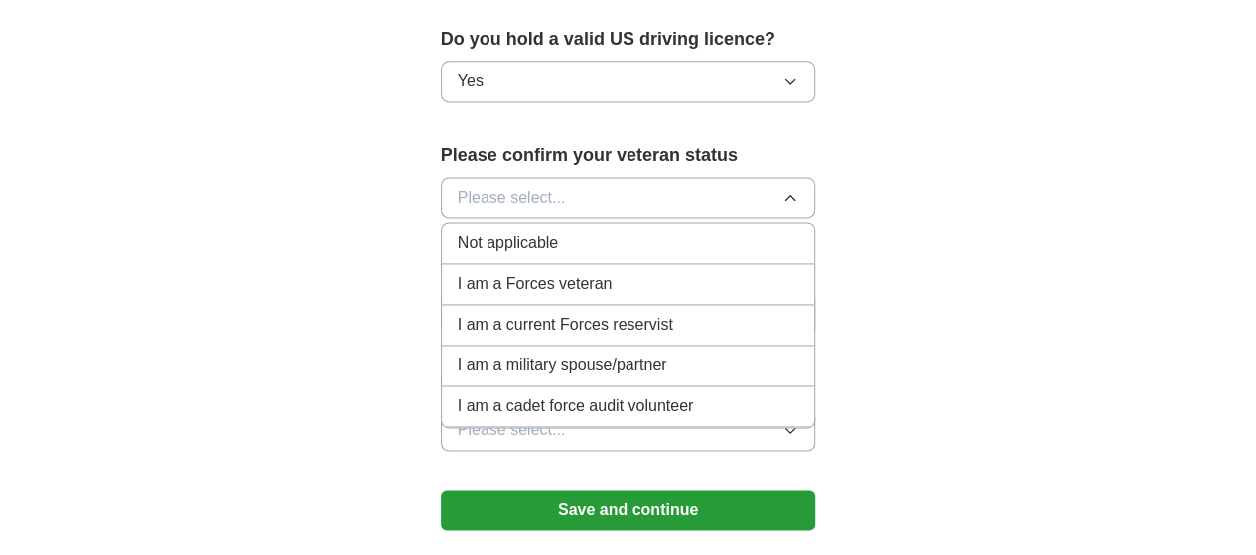
click at [764, 223] on li "Not applicable" at bounding box center [628, 243] width 373 height 41
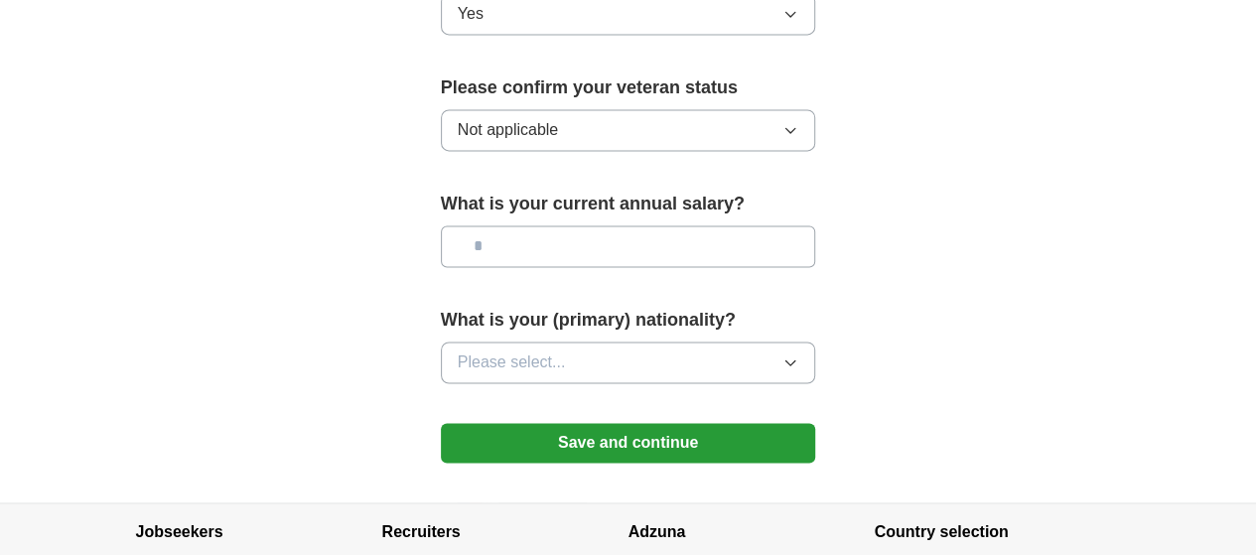
scroll to position [1393, 0]
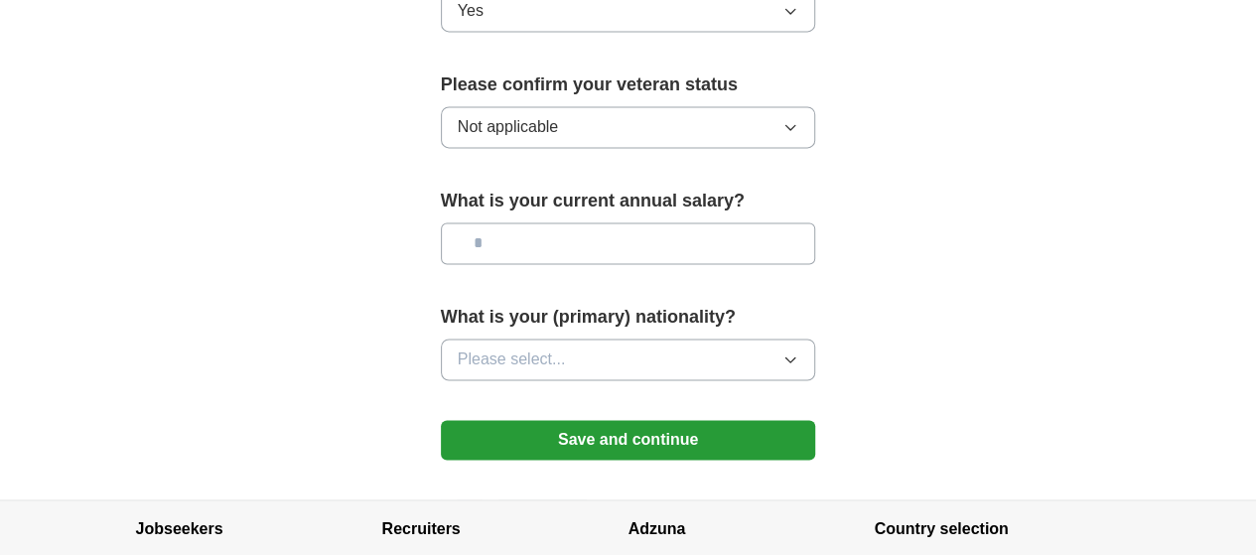
click at [784, 222] on input "text" at bounding box center [628, 243] width 375 height 42
type input "*******"
click at [643, 420] on button "Save and continue" at bounding box center [628, 440] width 375 height 40
